Goal: Task Accomplishment & Management: Complete application form

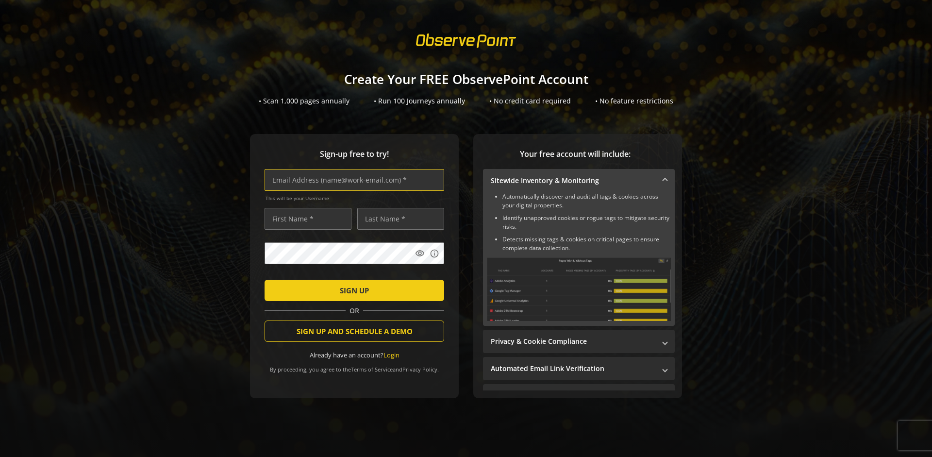
click at [352, 180] on input "text" at bounding box center [355, 180] width 180 height 22
type input "[EMAIL_ADDRESS][DOMAIN_NAME]"
click at [305, 218] on input "text" at bounding box center [308, 219] width 87 height 22
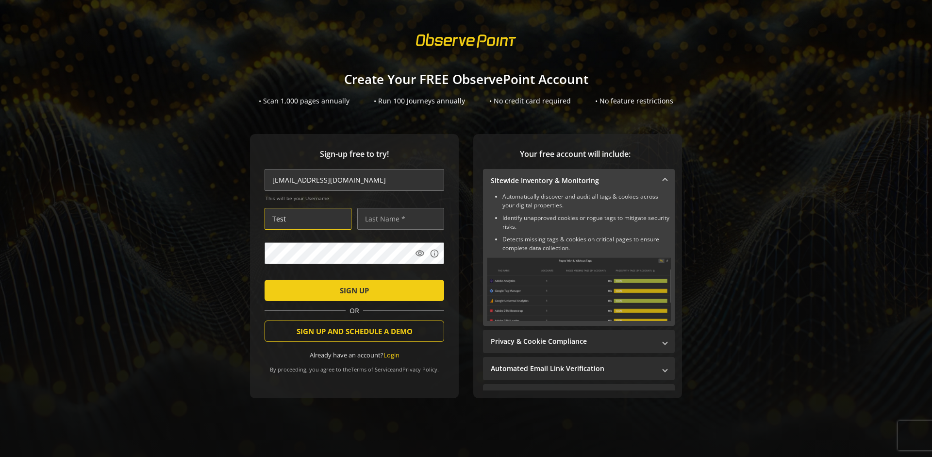
type input "Test"
click at [398, 218] on input "text" at bounding box center [400, 219] width 87 height 22
type input "Test"
click at [352, 290] on span "SIGN UP" at bounding box center [354, 290] width 29 height 17
